Goal: Task Accomplishment & Management: Use online tool/utility

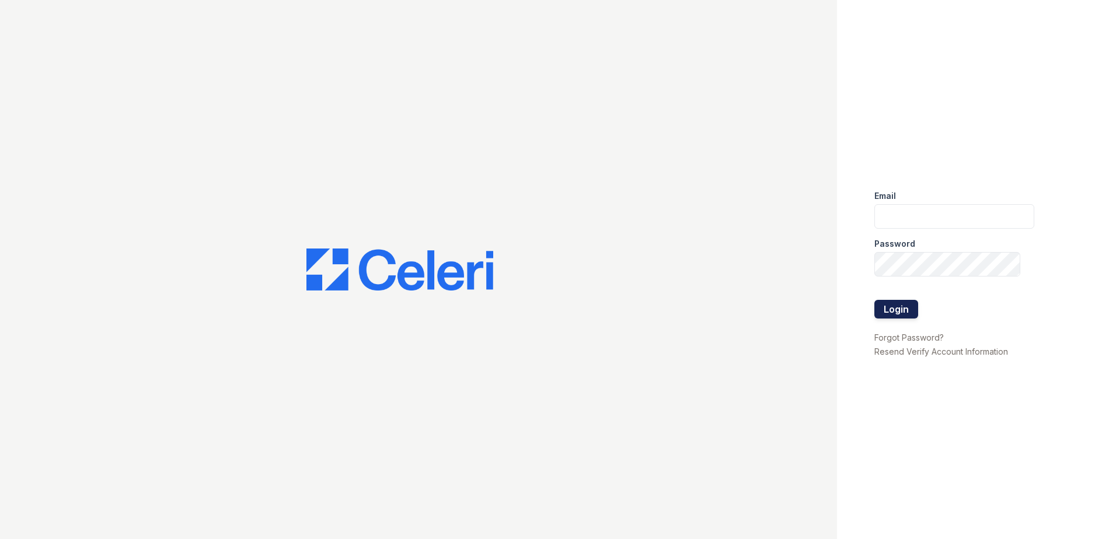
type input "dwallace@willowbridgepc.com"
click at [893, 305] on button "Login" at bounding box center [896, 309] width 44 height 19
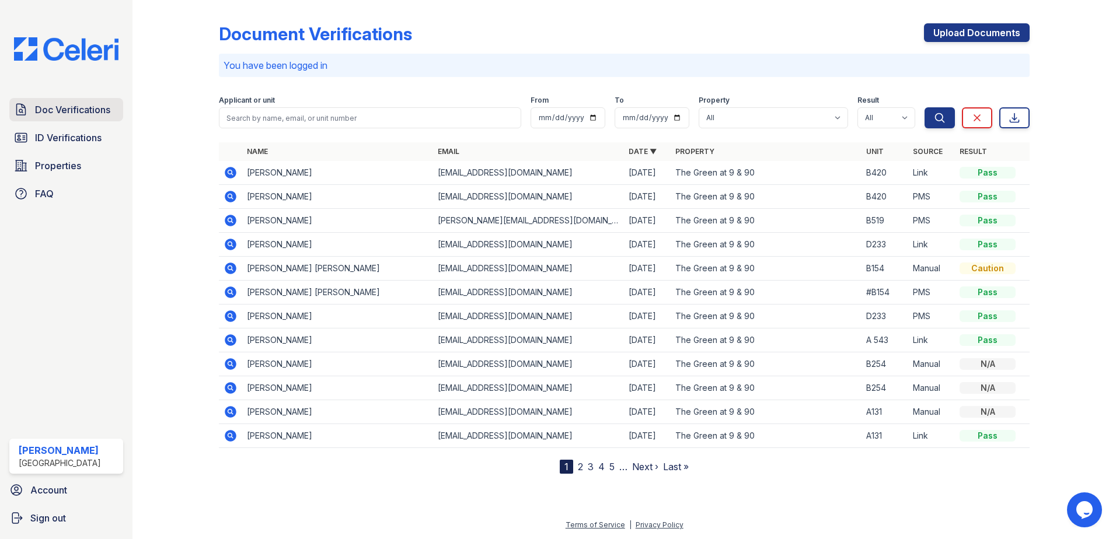
click at [80, 116] on span "Doc Verifications" at bounding box center [72, 110] width 75 height 14
